Goal: Submit feedback/report problem: Submit feedback/report problem

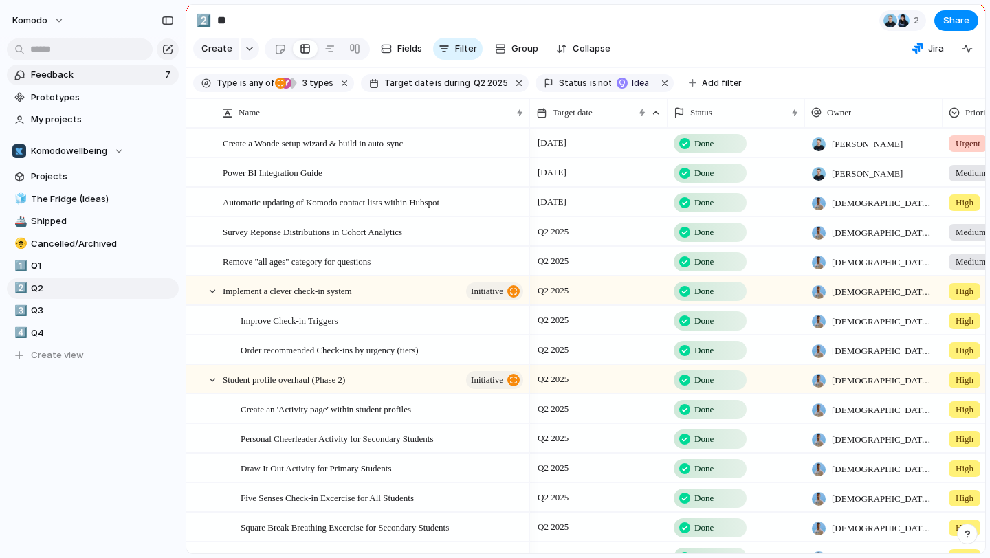
click at [101, 74] on span "Feedback" at bounding box center [96, 75] width 130 height 14
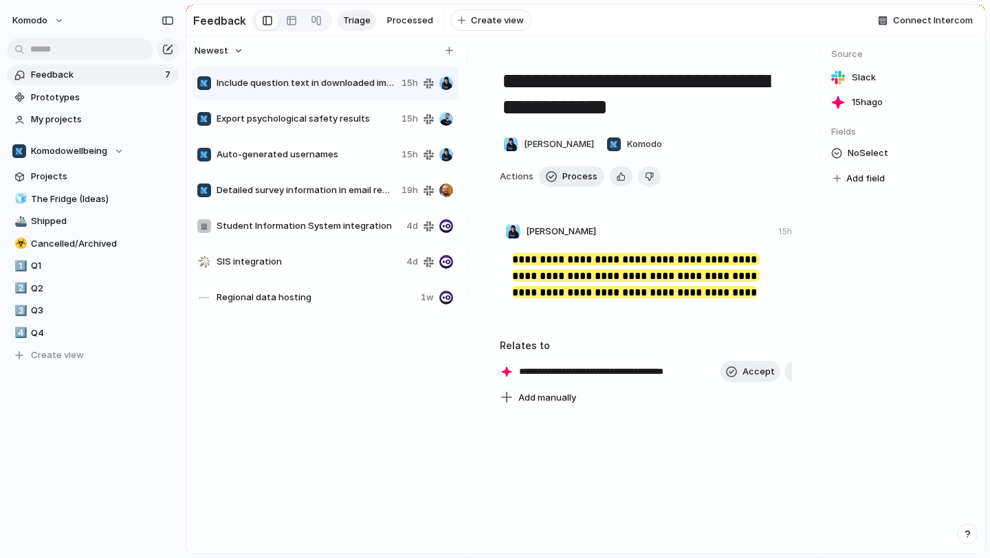
click at [339, 272] on div "SIS integration 4d" at bounding box center [325, 261] width 267 height 33
type textarea "**********"
